Goal: Information Seeking & Learning: Learn about a topic

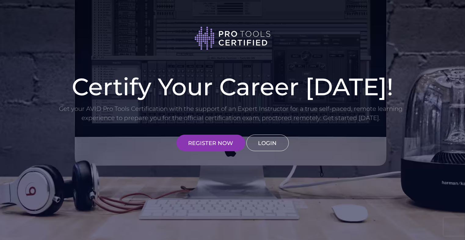
type input "[EMAIL_ADDRESS][DOMAIN_NAME]"
click at [266, 142] on link "LOGIN" at bounding box center [268, 143] width 42 height 17
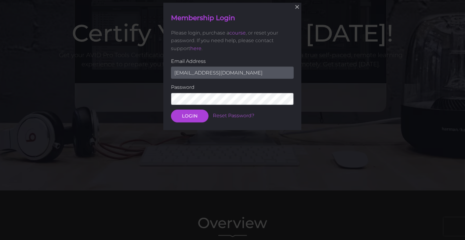
scroll to position [55, 0]
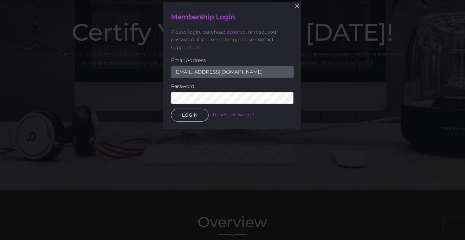
click at [193, 116] on button "LOGIN" at bounding box center [190, 114] width 38 height 13
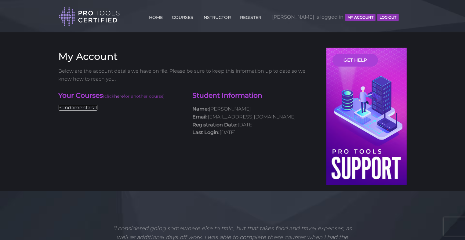
click at [80, 108] on link "Fundamentals 1" at bounding box center [78, 108] width 39 height 6
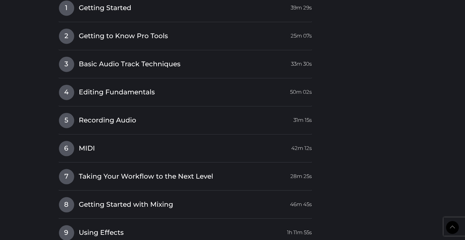
scroll to position [754, 0]
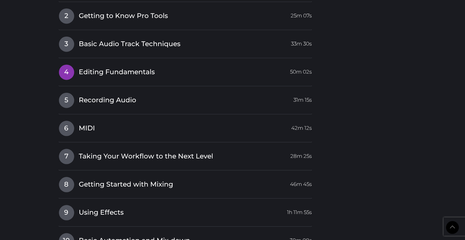
click at [66, 74] on span "4" at bounding box center [66, 72] width 15 height 15
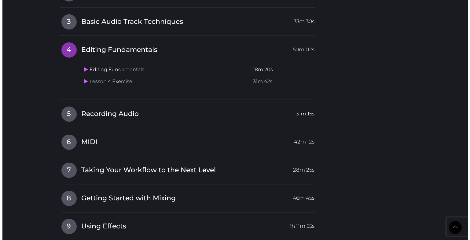
scroll to position [622, 0]
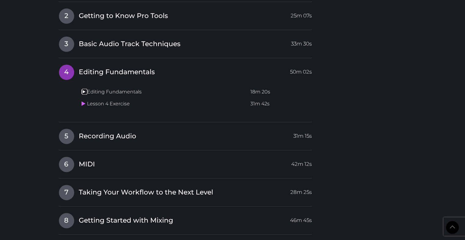
click at [85, 91] on icon at bounding box center [84, 91] width 4 height 5
